Goal: Information Seeking & Learning: Learn about a topic

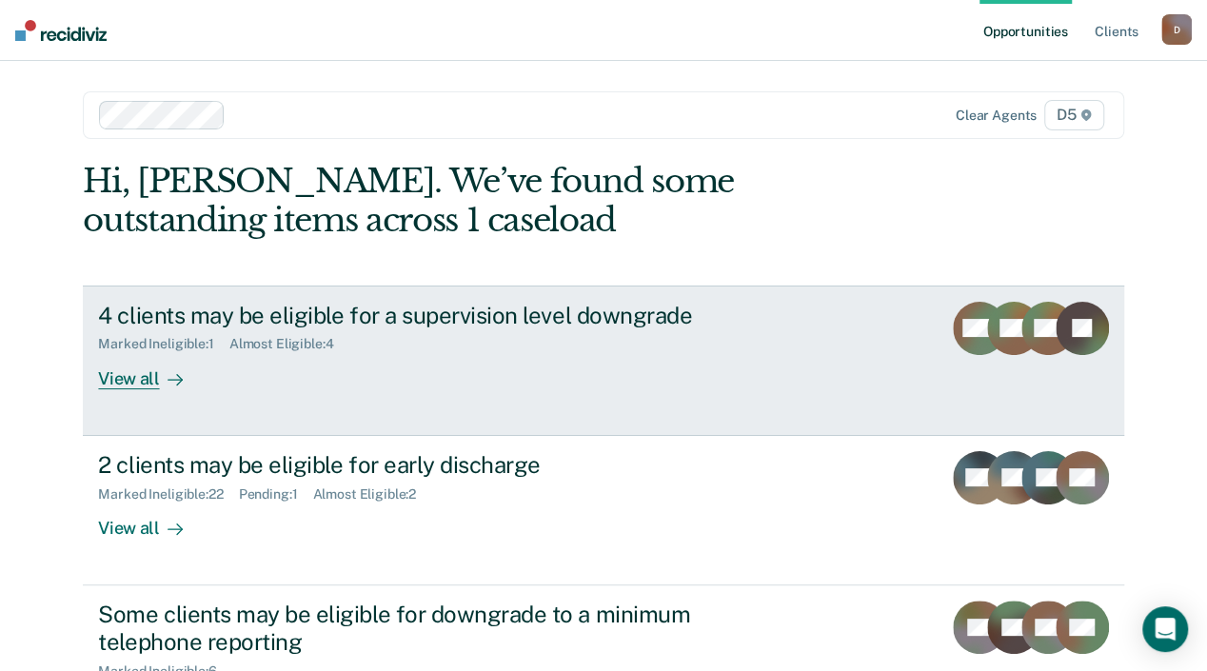
click at [193, 381] on div "View all" at bounding box center [151, 370] width 107 height 37
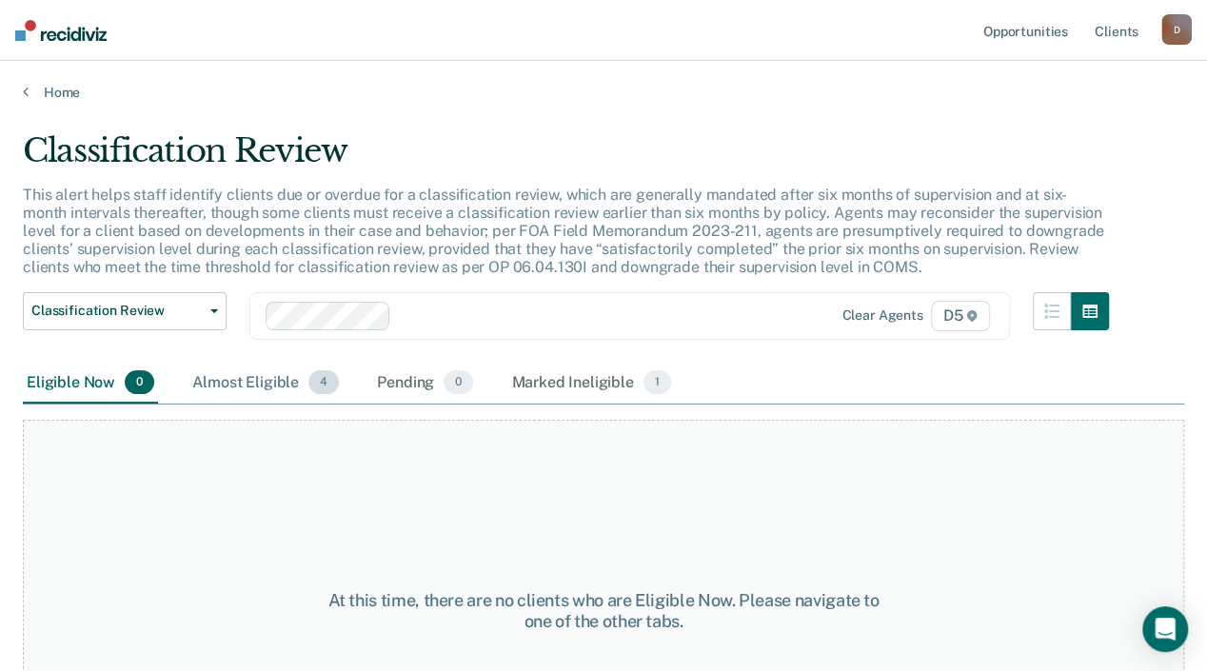
scroll to position [95, 0]
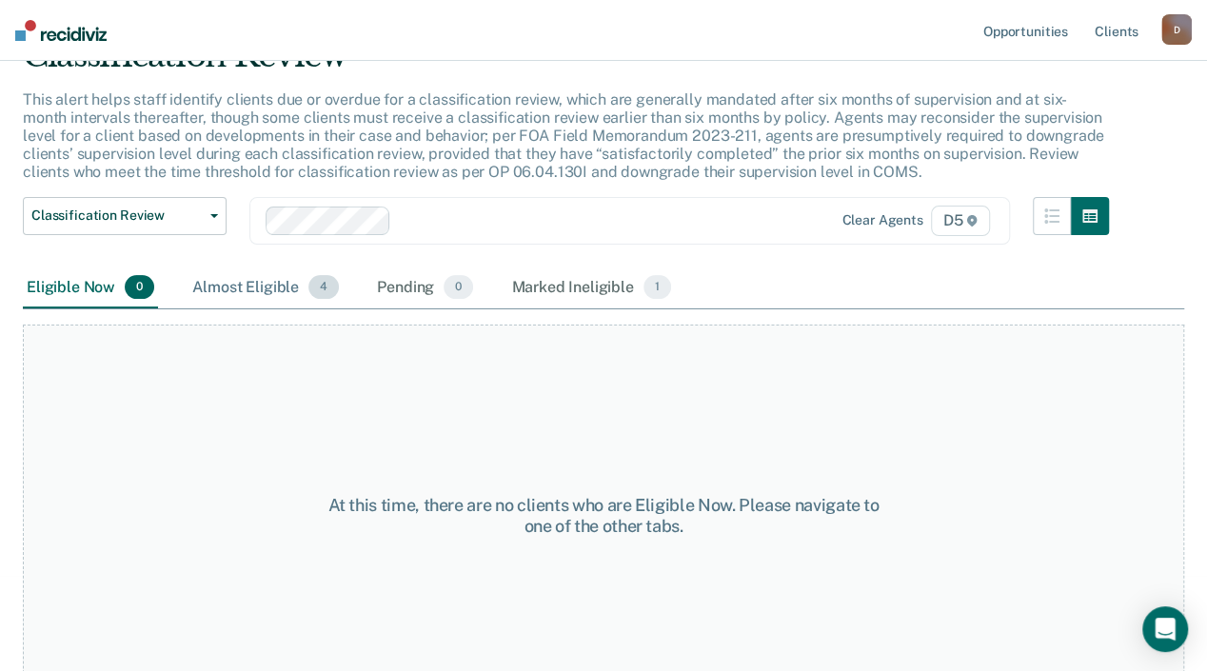
click at [254, 296] on div "Almost Eligible 4" at bounding box center [266, 289] width 154 height 42
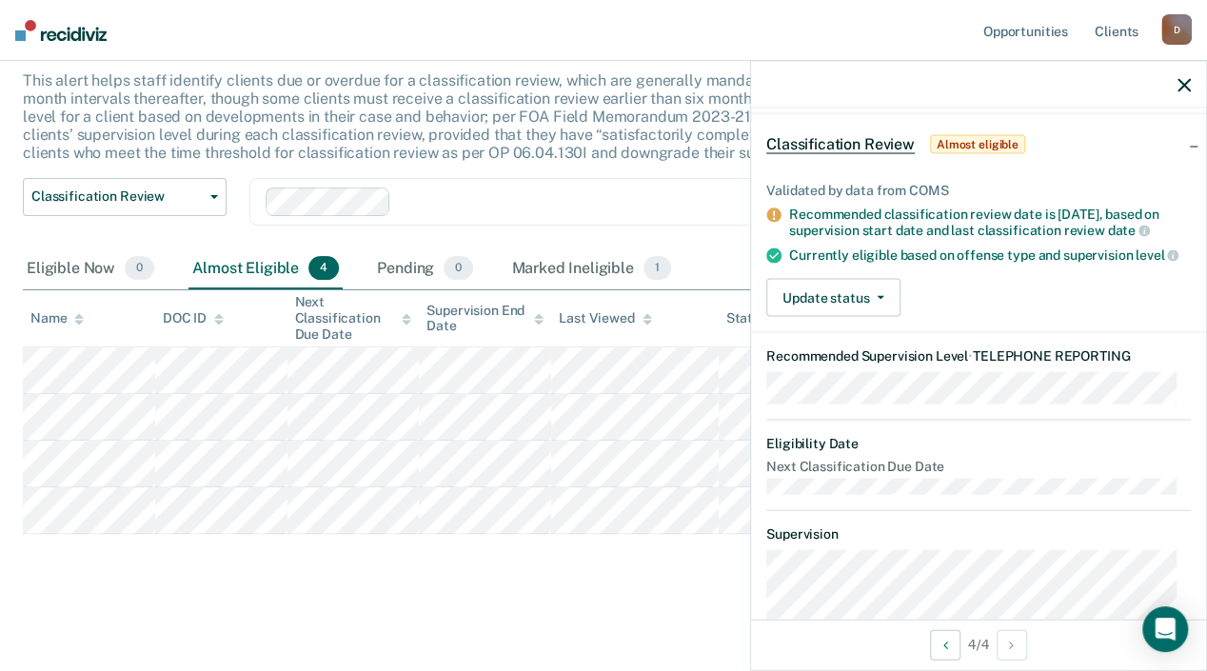
scroll to position [0, 0]
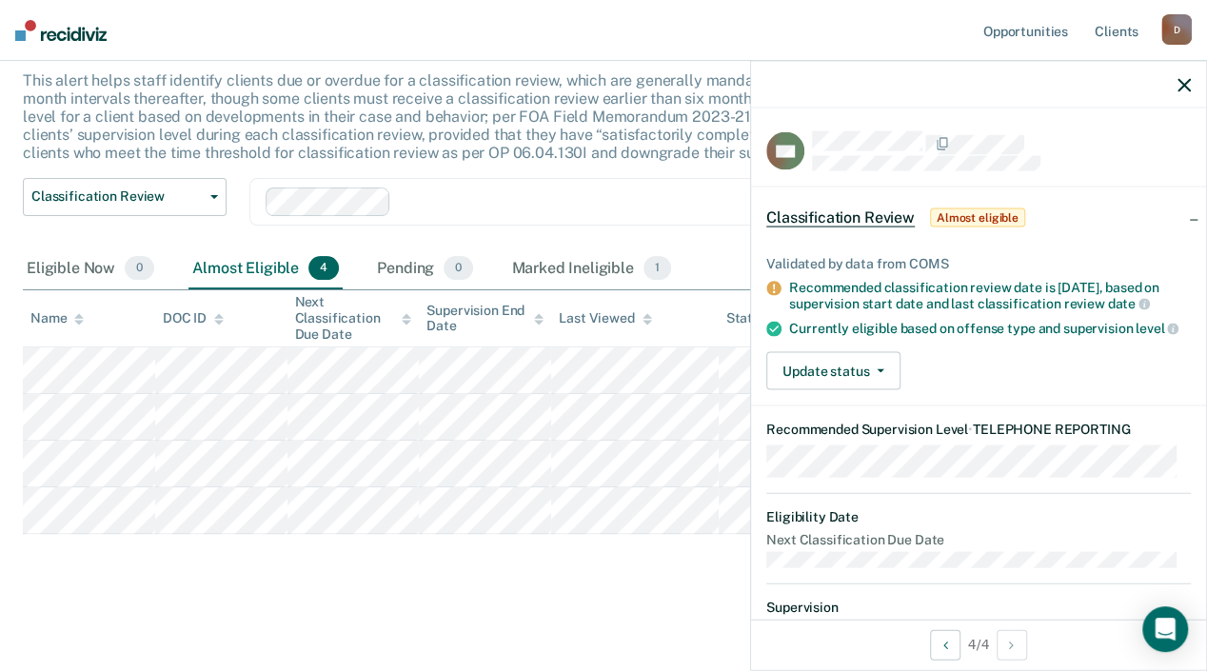
click at [143, 599] on main "Classification Review This alert helps staff identify clients due or overdue fo…" at bounding box center [603, 326] width 1207 height 679
click at [1185, 89] on icon "button" at bounding box center [1184, 84] width 13 height 13
drag, startPoint x: 201, startPoint y: 590, endPoint x: 170, endPoint y: 556, distance: 45.9
click at [197, 586] on main "Classification Review This alert helps staff identify clients due or overdue fo…" at bounding box center [603, 326] width 1207 height 679
drag, startPoint x: 130, startPoint y: 560, endPoint x: 119, endPoint y: 541, distance: 22.2
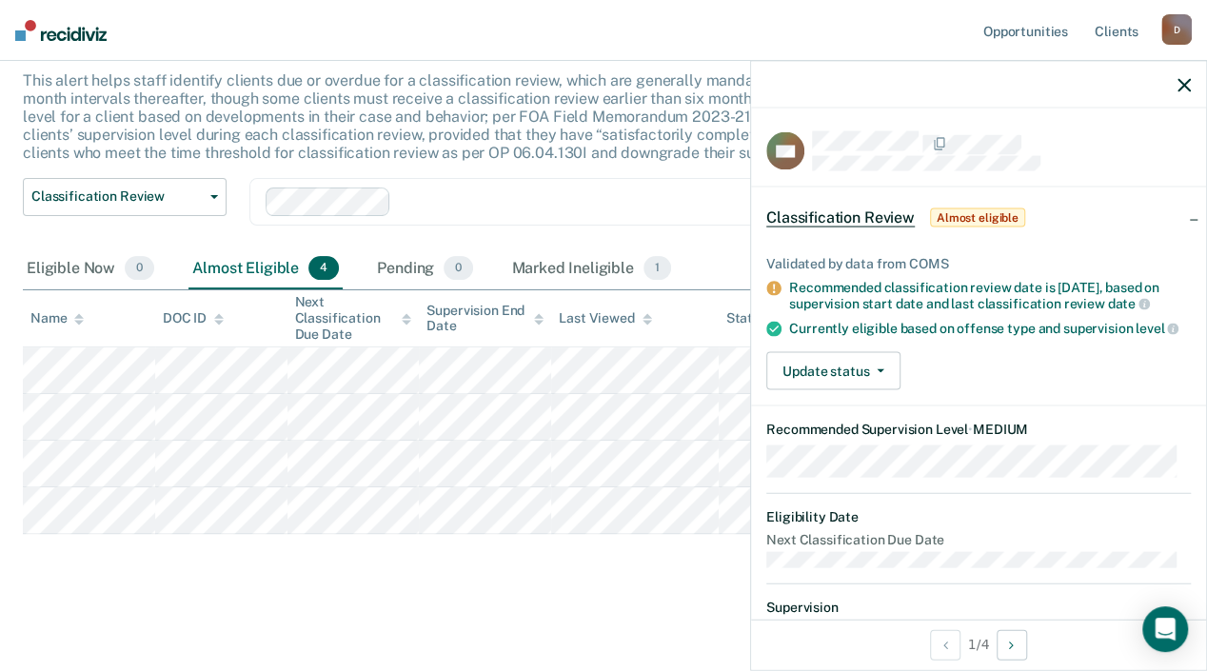
click at [127, 553] on div "Classification Review This alert helps staff identify clients due or overdue fo…" at bounding box center [604, 303] width 1162 height 572
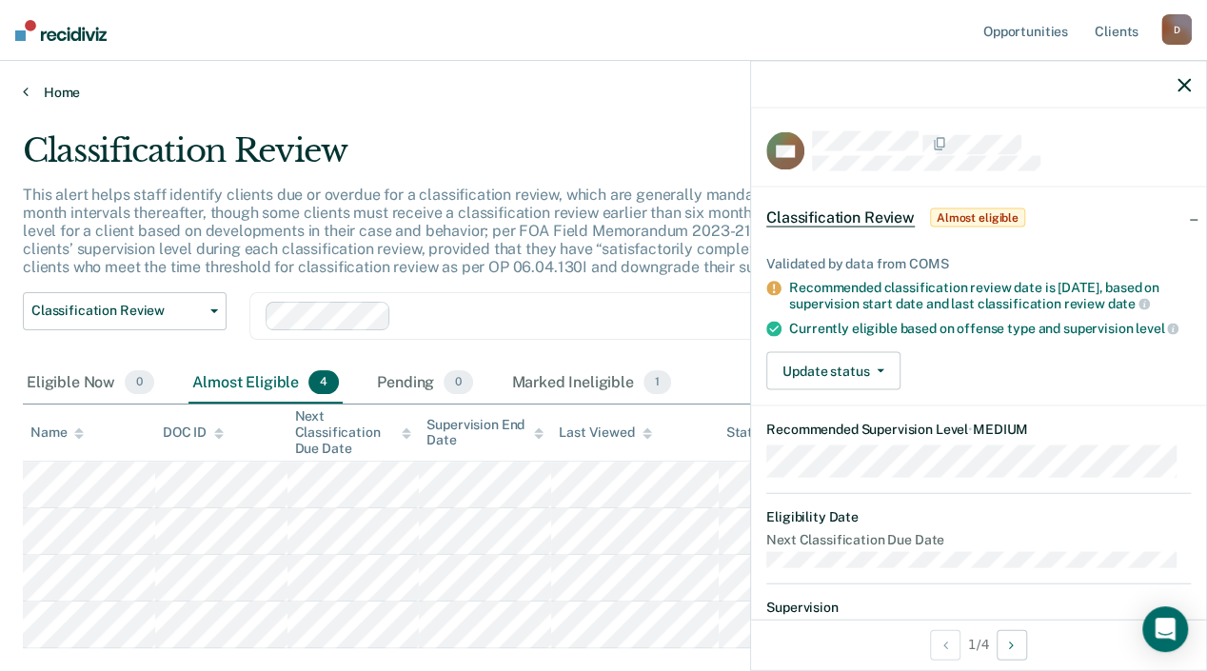
click at [37, 90] on link "Home" at bounding box center [604, 92] width 1162 height 17
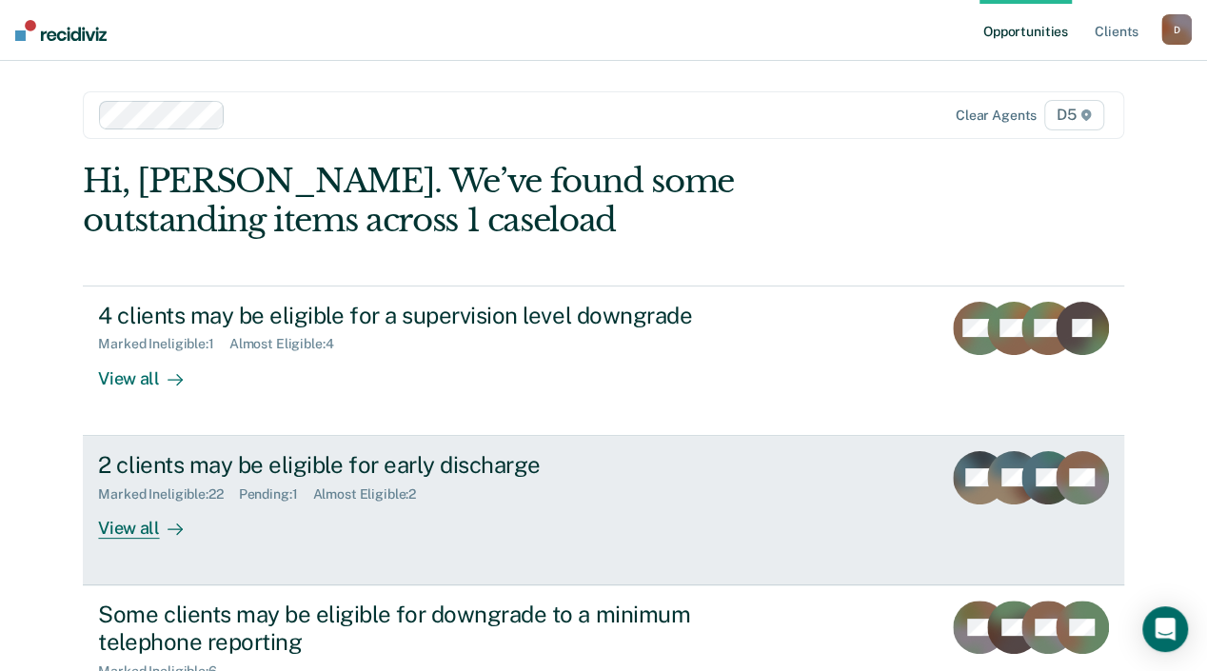
click at [205, 531] on div "View all" at bounding box center [151, 520] width 107 height 37
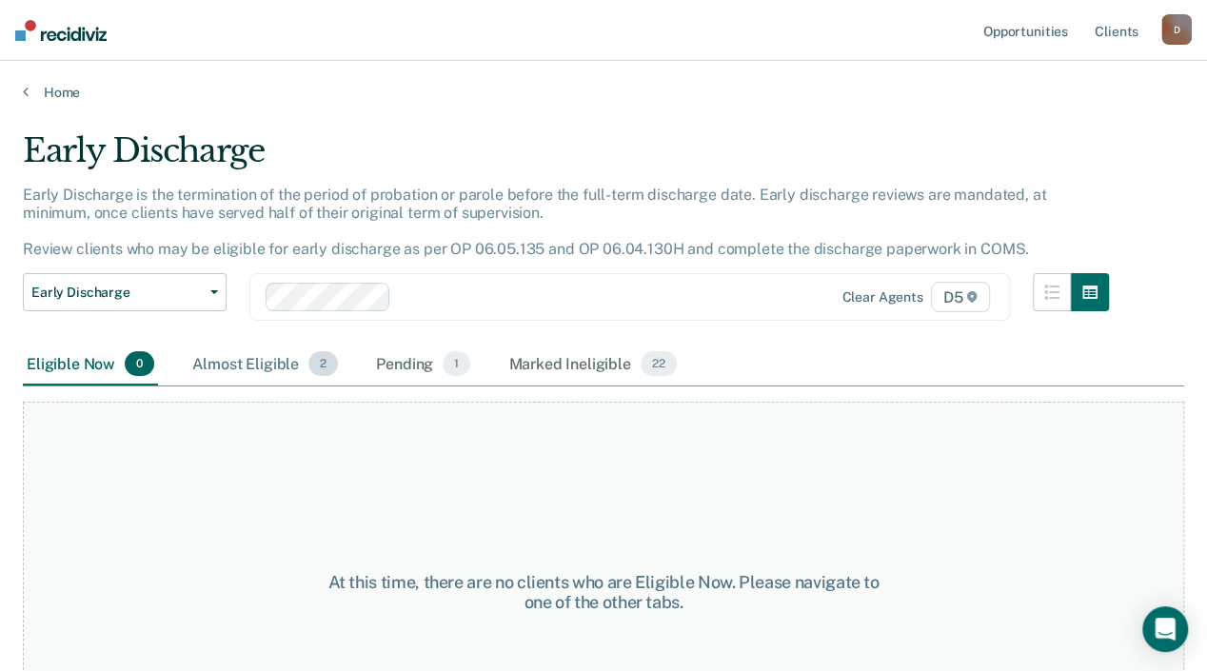
click at [291, 378] on div "Almost Eligible 2" at bounding box center [265, 365] width 153 height 42
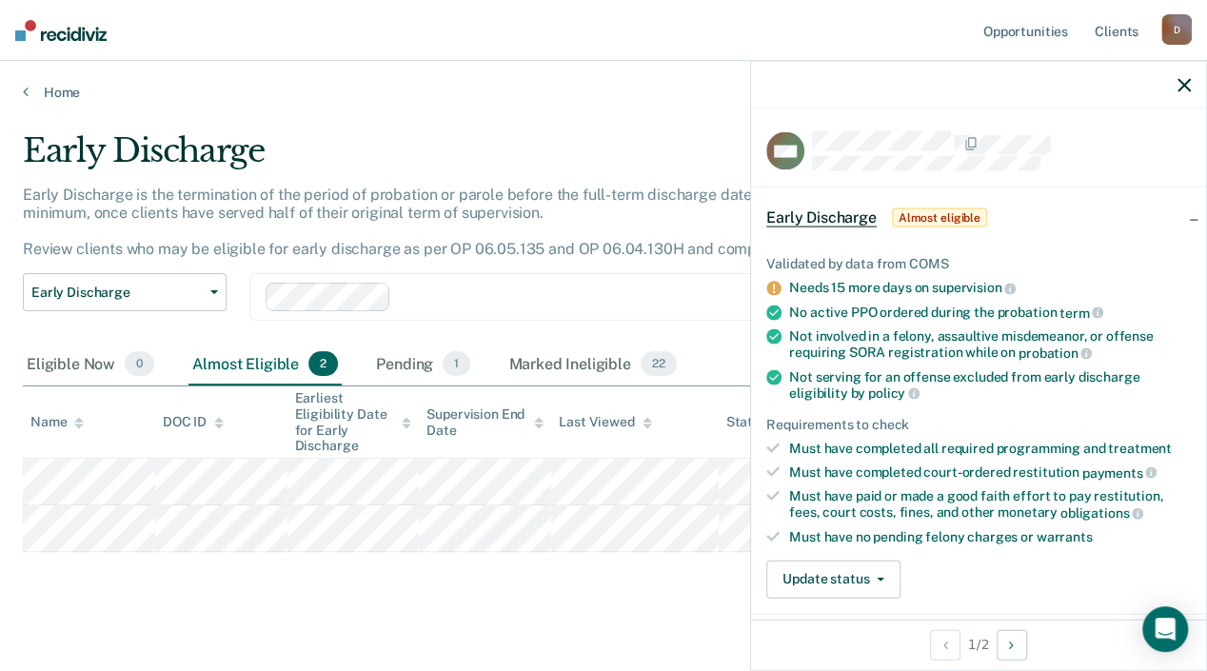
drag, startPoint x: 132, startPoint y: 617, endPoint x: 117, endPoint y: 601, distance: 22.2
click at [123, 607] on div "Early Discharge Early Discharge is the termination of the period of probation o…" at bounding box center [604, 369] width 1162 height 476
click at [111, 603] on div "Early Discharge Early Discharge is the termination of the period of probation o…" at bounding box center [604, 369] width 1162 height 476
click at [444, 658] on main "Early Discharge Early Discharge is the termination of the period of probation o…" at bounding box center [603, 392] width 1207 height 583
click at [23, 93] on icon at bounding box center [26, 91] width 6 height 15
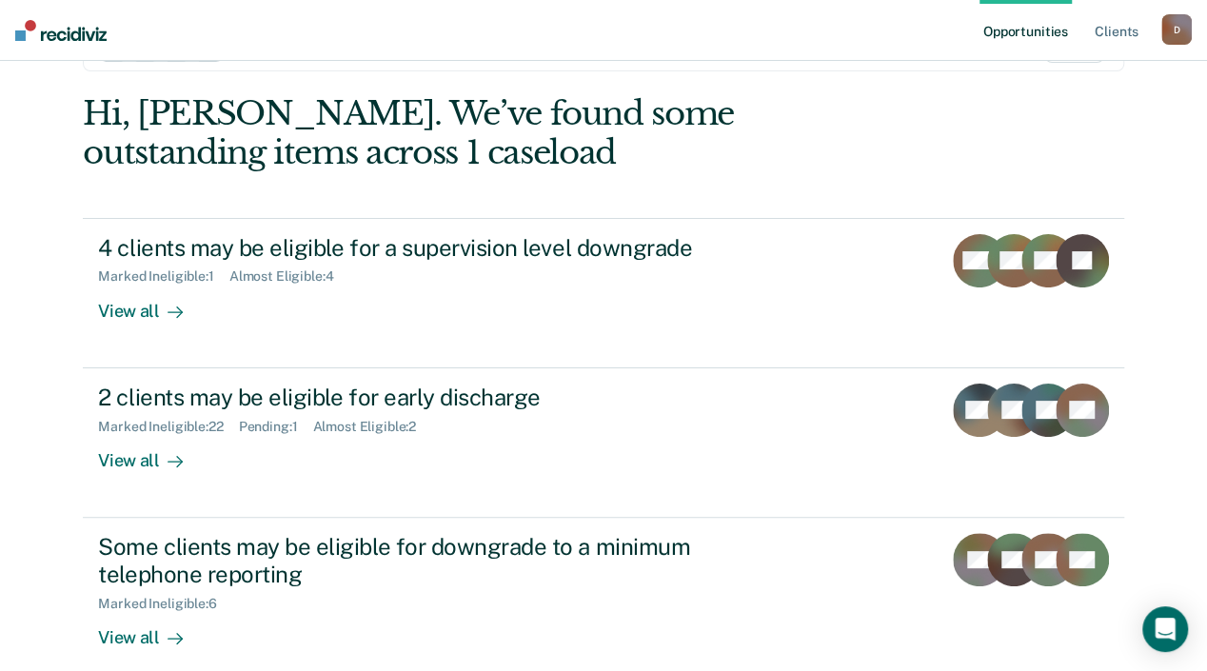
scroll to position [95, 0]
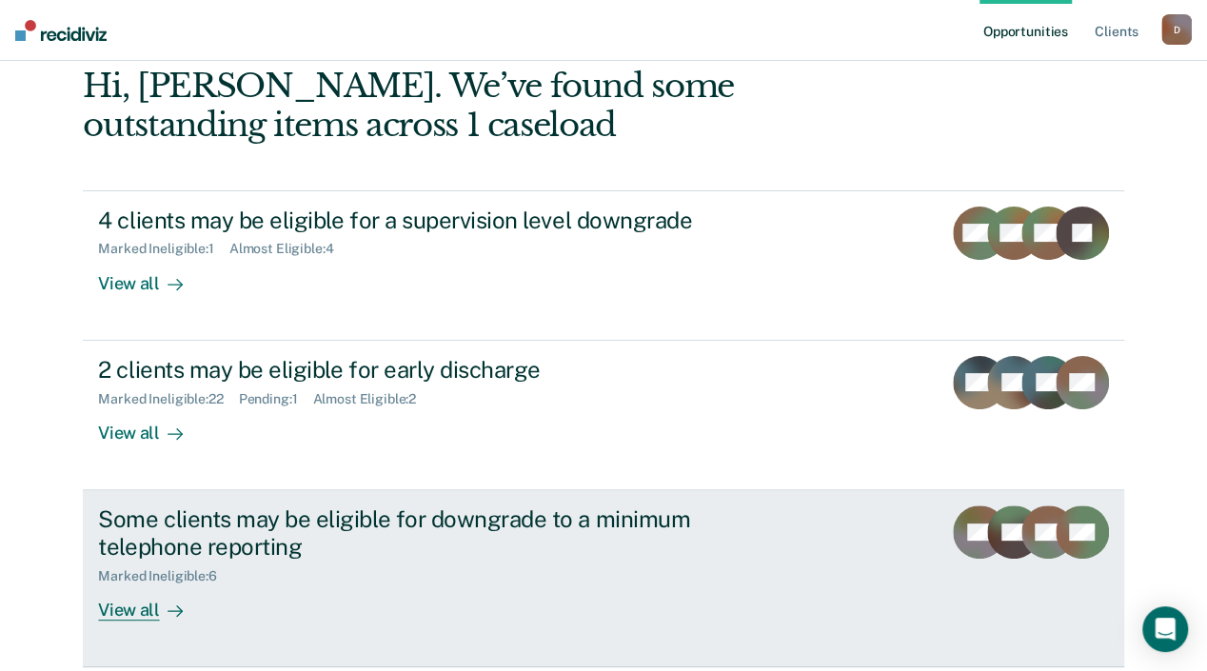
click at [205, 612] on div "View all" at bounding box center [151, 602] width 107 height 37
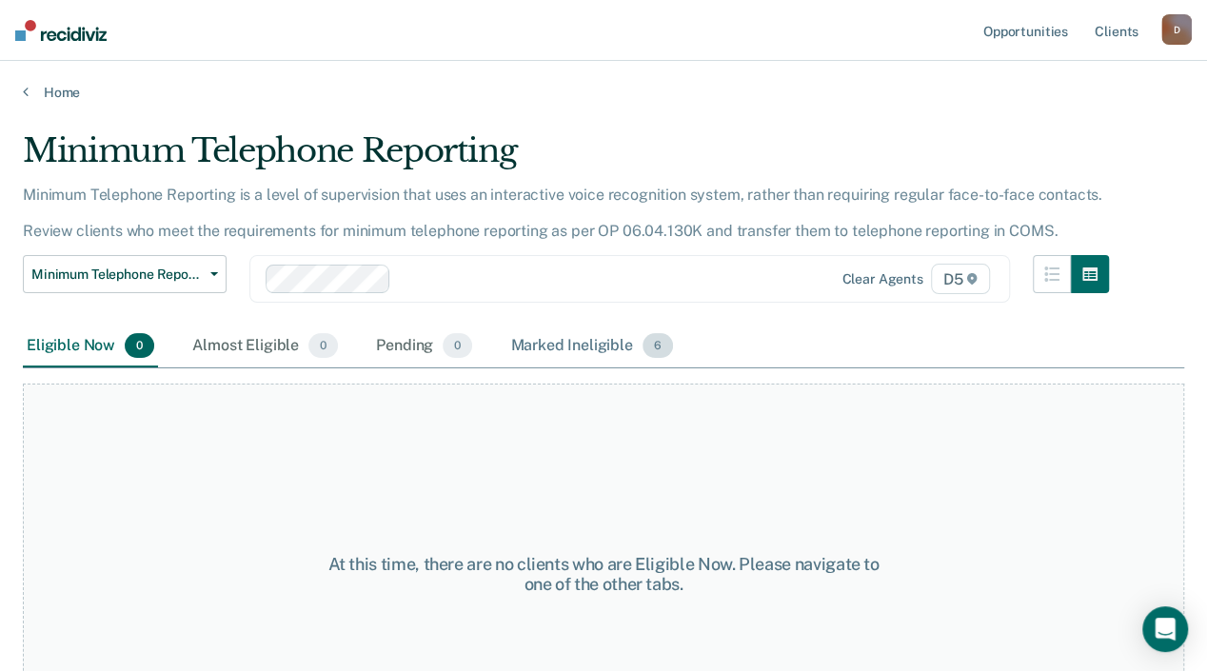
click at [577, 368] on div "Marked Ineligible 6" at bounding box center [592, 347] width 170 height 42
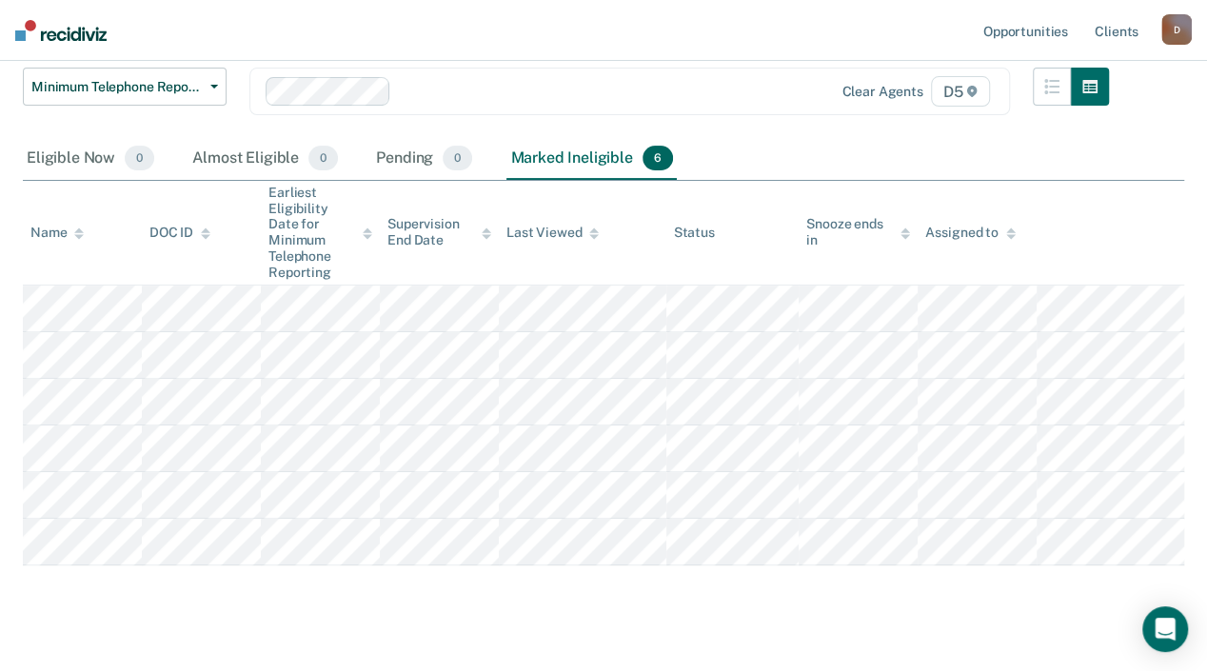
scroll to position [190, 0]
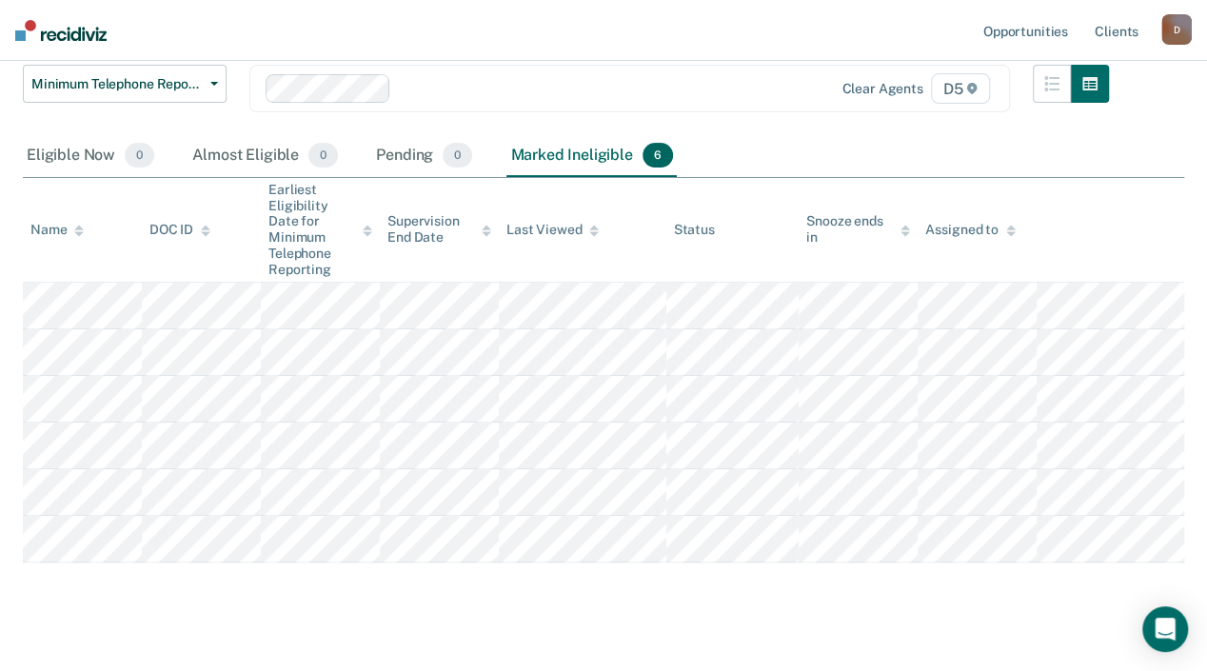
click at [50, 20] on img at bounding box center [60, 30] width 91 height 21
